Goal: Information Seeking & Learning: Learn about a topic

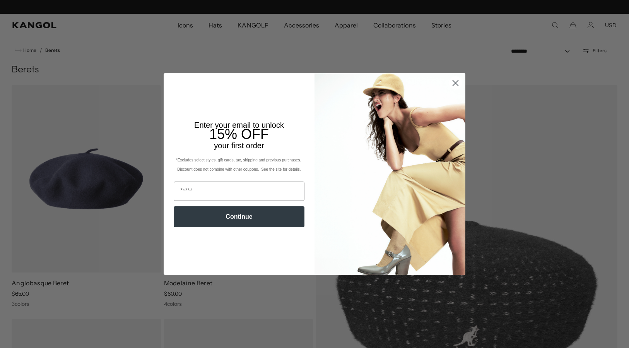
scroll to position [0, 159]
